Goal: Task Accomplishment & Management: Manage account settings

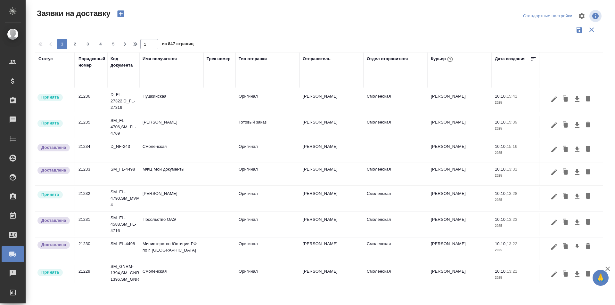
click at [95, 78] on input "text" at bounding box center [91, 75] width 26 height 9
paste input "21219"
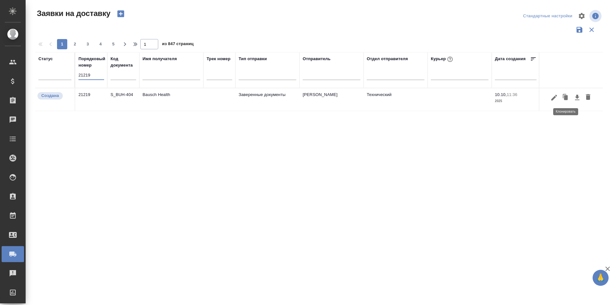
type input "21219"
click at [559, 101] on div at bounding box center [571, 98] width 57 height 12
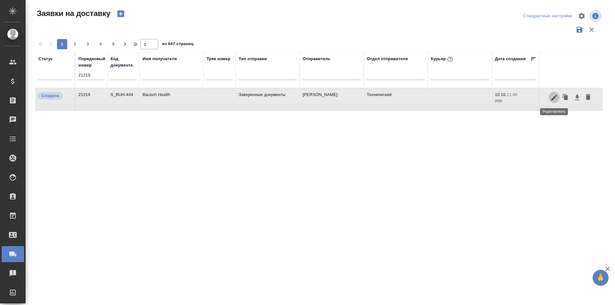
click at [555, 101] on icon "button" at bounding box center [554, 98] width 8 height 8
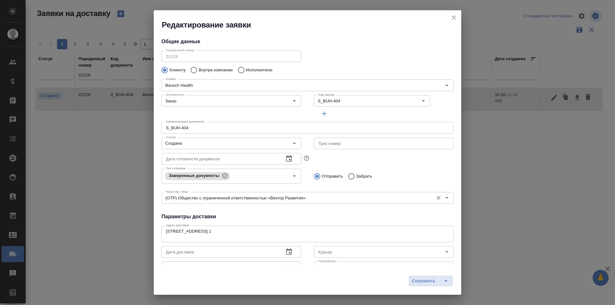
type input "Никифорова Валерия"
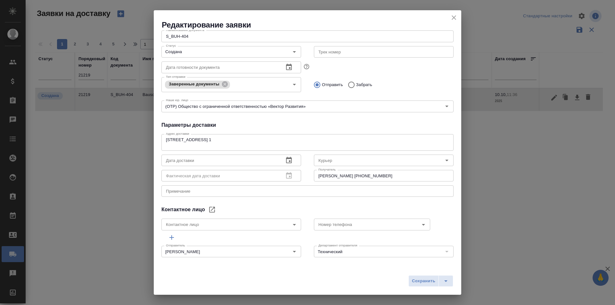
scroll to position [92, 0]
drag, startPoint x: 381, startPoint y: 177, endPoint x: 299, endPoint y: 176, distance: 82.4
click at [299, 176] on div "Дата доставки Дата доставки Фактическая дата доставки Фактическая дата доставки…" at bounding box center [307, 167] width 305 height 44
click at [403, 114] on div "Общие данные Порядковый номер 21219 Порядковый номер Клиенту Внутри компании Ис…" at bounding box center [308, 147] width 308 height 235
click at [452, 19] on icon "close" at bounding box center [454, 18] width 8 height 8
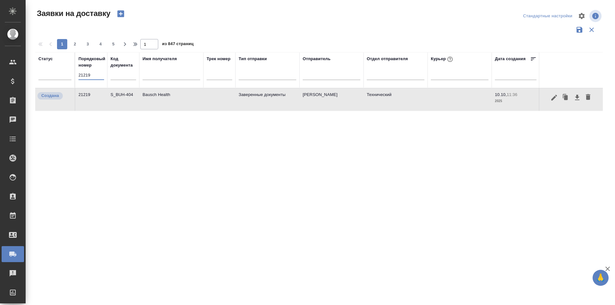
click at [88, 75] on input "21219" at bounding box center [91, 75] width 26 height 9
paste input "5"
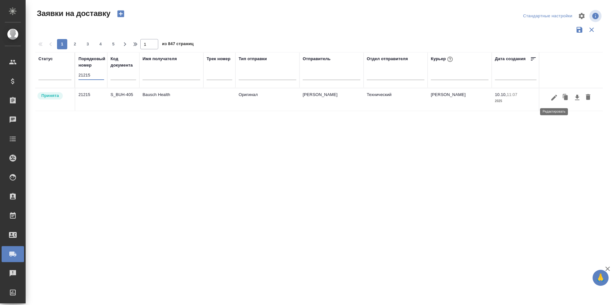
type input "21215"
click at [553, 99] on icon "button" at bounding box center [554, 98] width 6 height 6
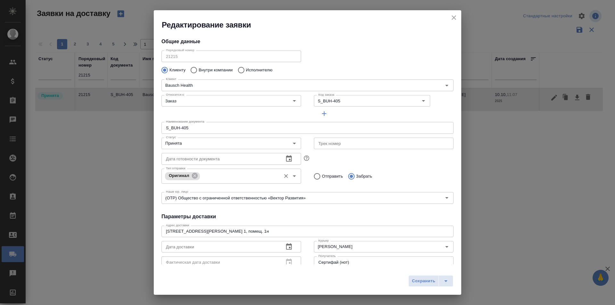
type input "Деева Юлия"
type input "+7 (495) 510-28-79 доб. 5062"
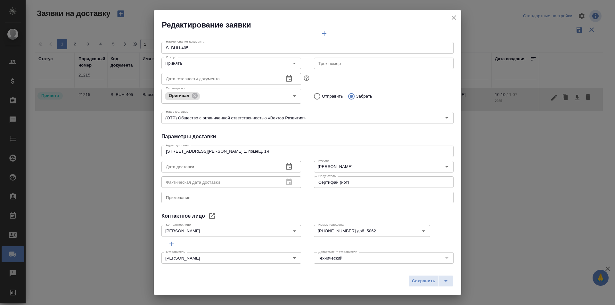
scroll to position [87, 0]
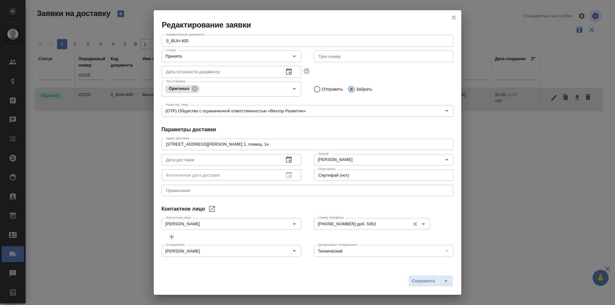
drag, startPoint x: 359, startPoint y: 206, endPoint x: 316, endPoint y: 218, distance: 45.5
click at [359, 206] on div "Контактное лицо" at bounding box center [307, 209] width 292 height 8
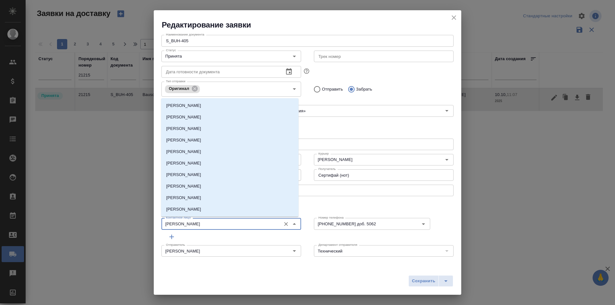
drag, startPoint x: 201, startPoint y: 224, endPoint x: 148, endPoint y: 223, distance: 52.9
click at [148, 223] on div "Редактирование заявки Общие данные Порядковый номер 21215 Порядковый номер Клие…" at bounding box center [307, 152] width 615 height 305
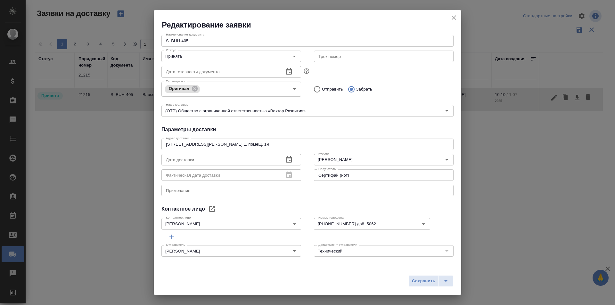
click at [367, 207] on div "Контактное лицо" at bounding box center [307, 209] width 292 height 8
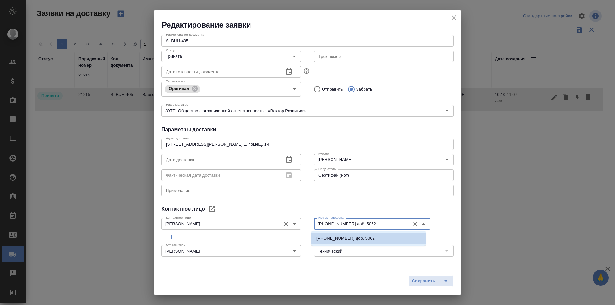
drag, startPoint x: 379, startPoint y: 224, endPoint x: 225, endPoint y: 218, distance: 154.5
click at [225, 218] on div "Контактное лицо Деева Юлия Контактное лицо Номер телефона +7 (495) 510-28-79 до…" at bounding box center [307, 223] width 305 height 28
